Goal: Entertainment & Leisure: Browse casually

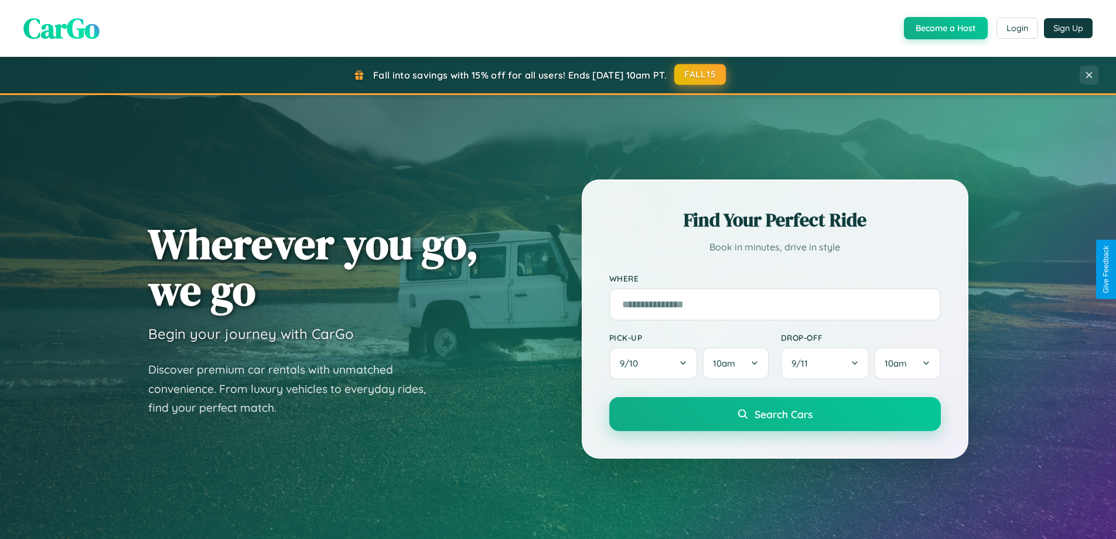
click at [701, 74] on button "FALL15" at bounding box center [700, 74] width 52 height 21
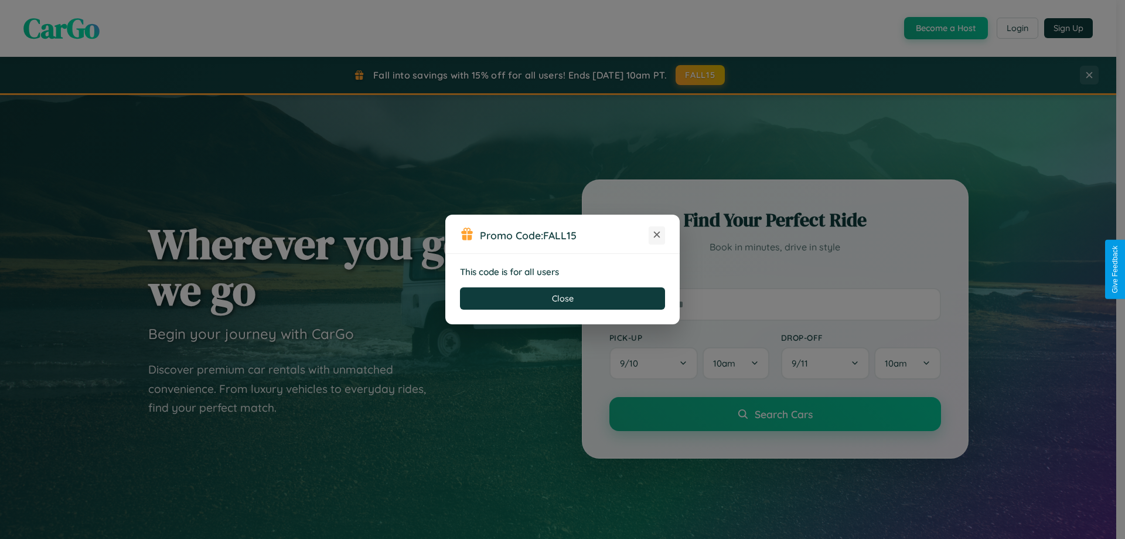
click at [657, 235] on icon at bounding box center [657, 235] width 12 height 12
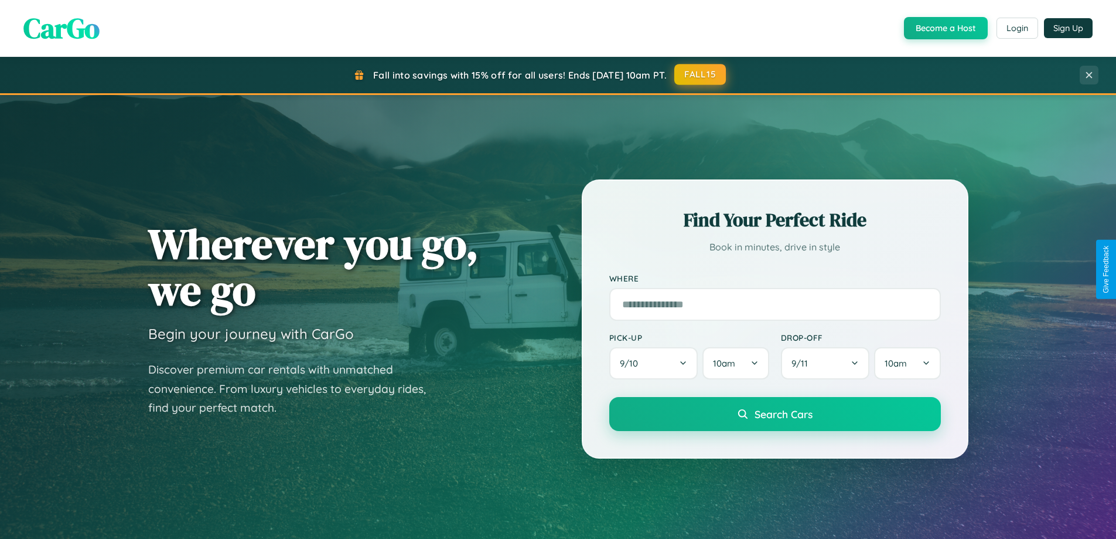
click at [701, 74] on button "FALL15" at bounding box center [700, 74] width 52 height 21
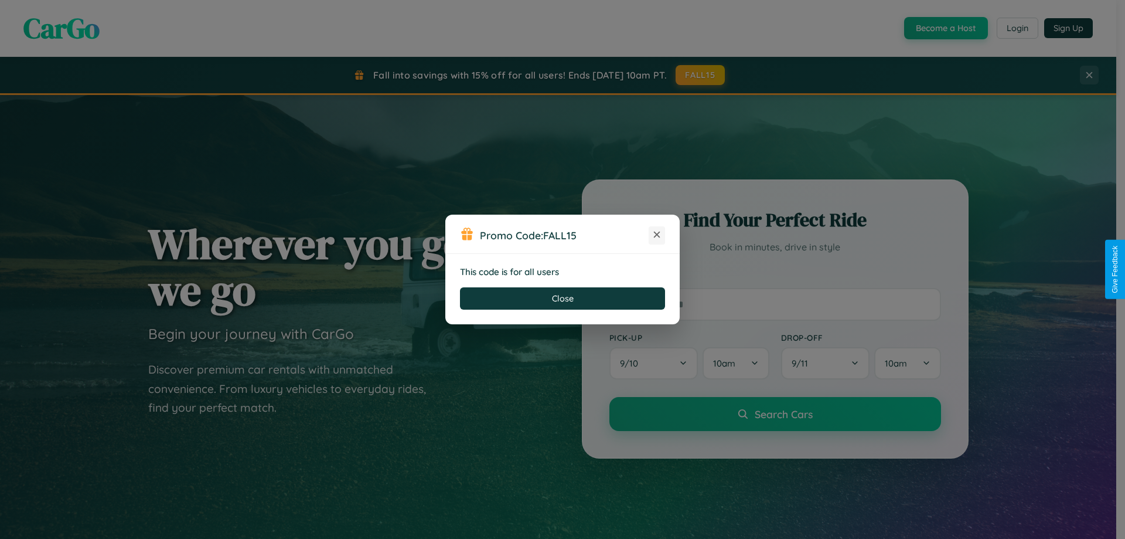
click at [657, 235] on icon at bounding box center [657, 235] width 12 height 12
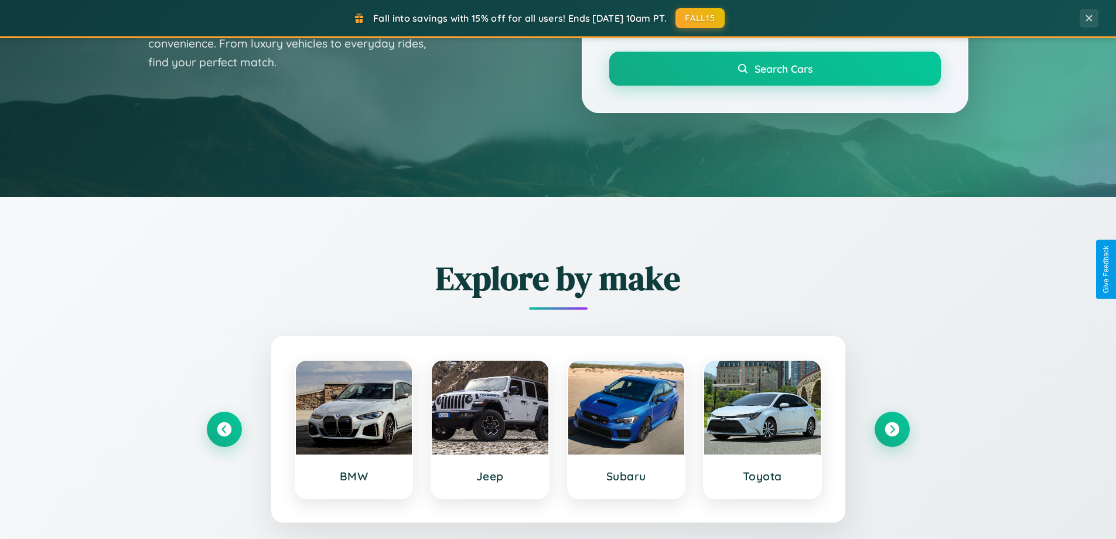
scroll to position [806, 0]
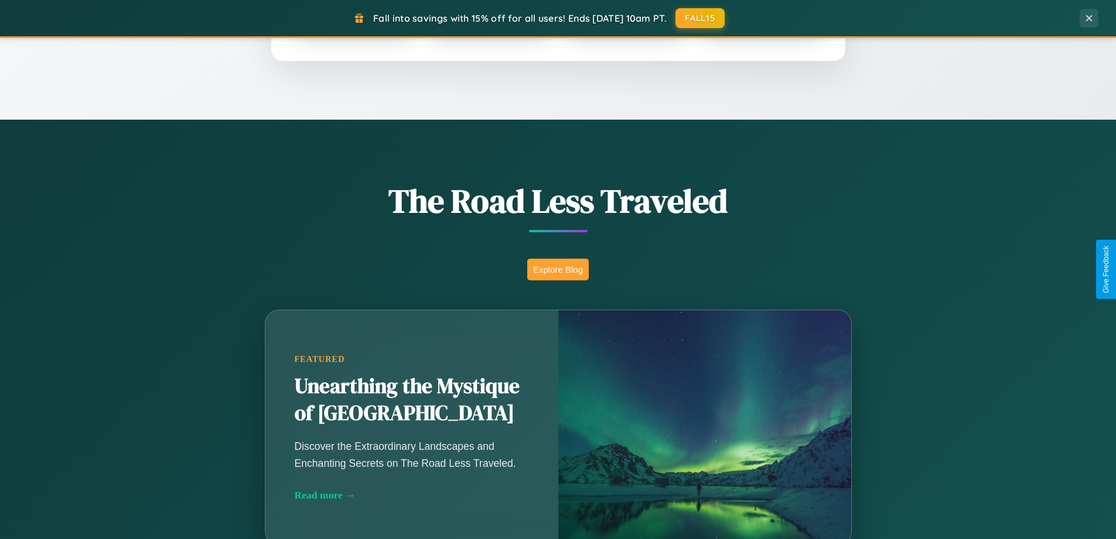
click at [558, 269] on button "Explore Blog" at bounding box center [558, 269] width 62 height 22
